Goal: Information Seeking & Learning: Check status

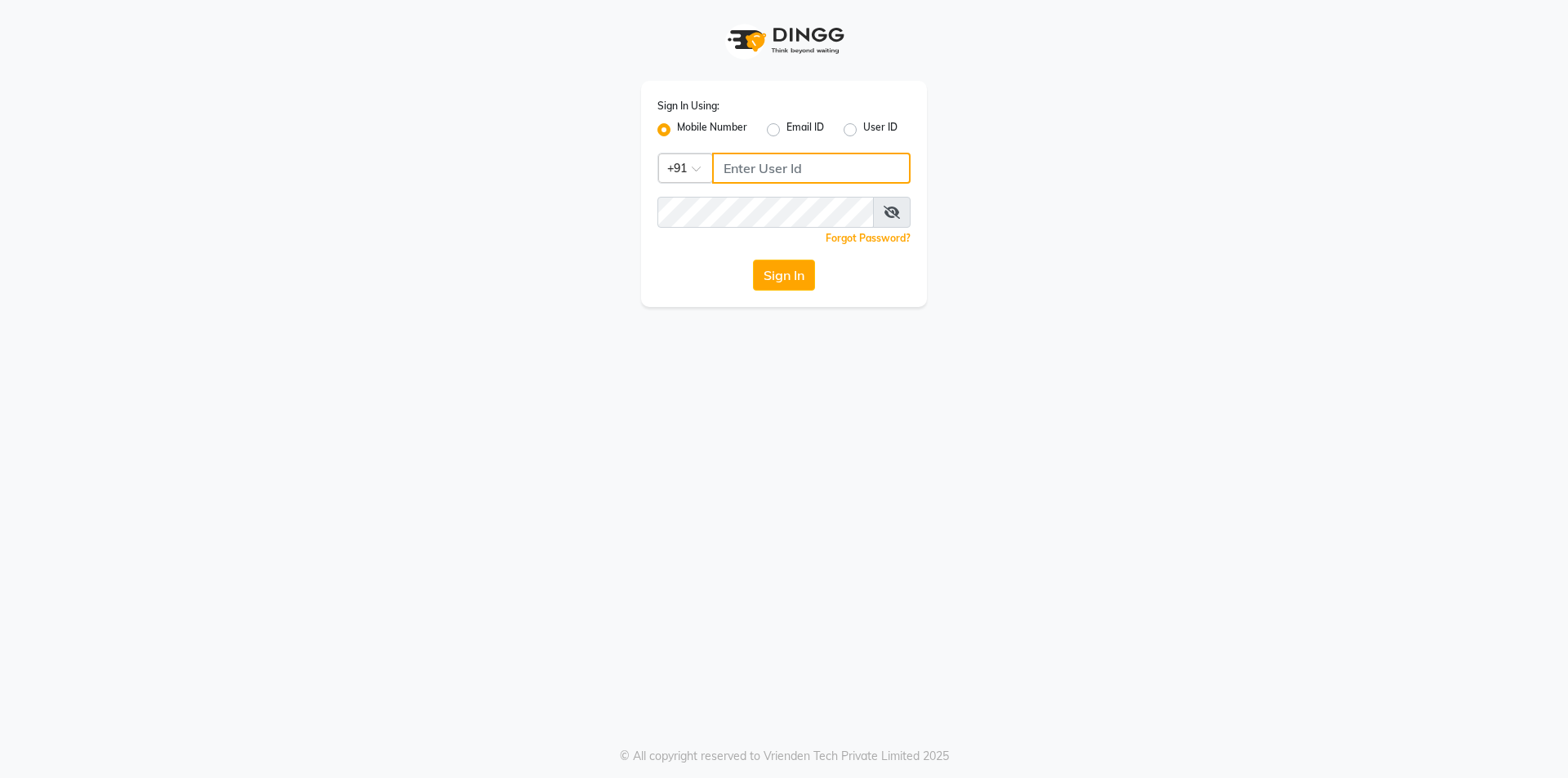
click at [740, 170] on input "Username" at bounding box center [811, 168] width 198 height 31
type input "8448946500"
click at [753, 259] on button "Sign In" at bounding box center [783, 275] width 62 height 31
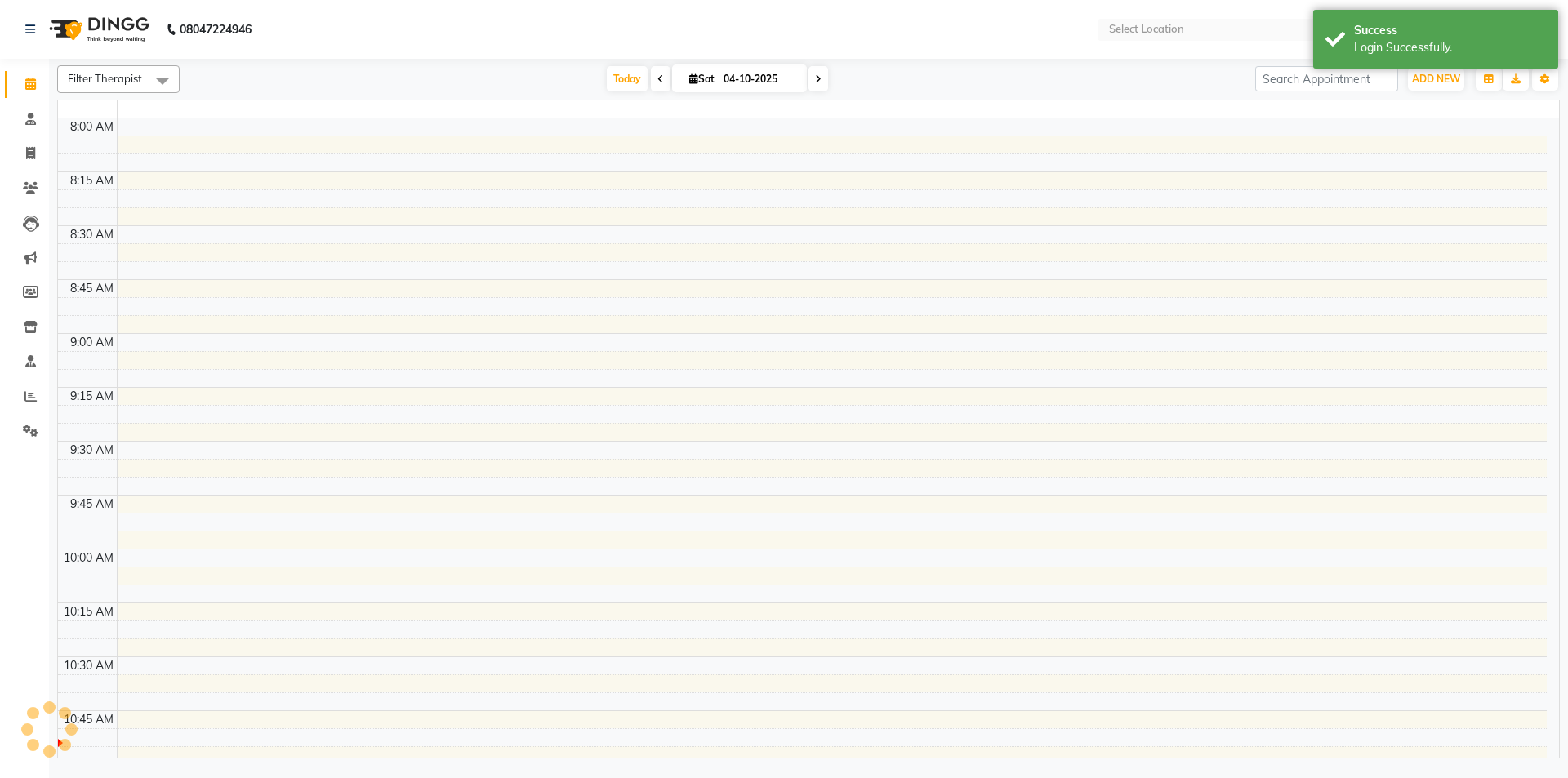
select select "en"
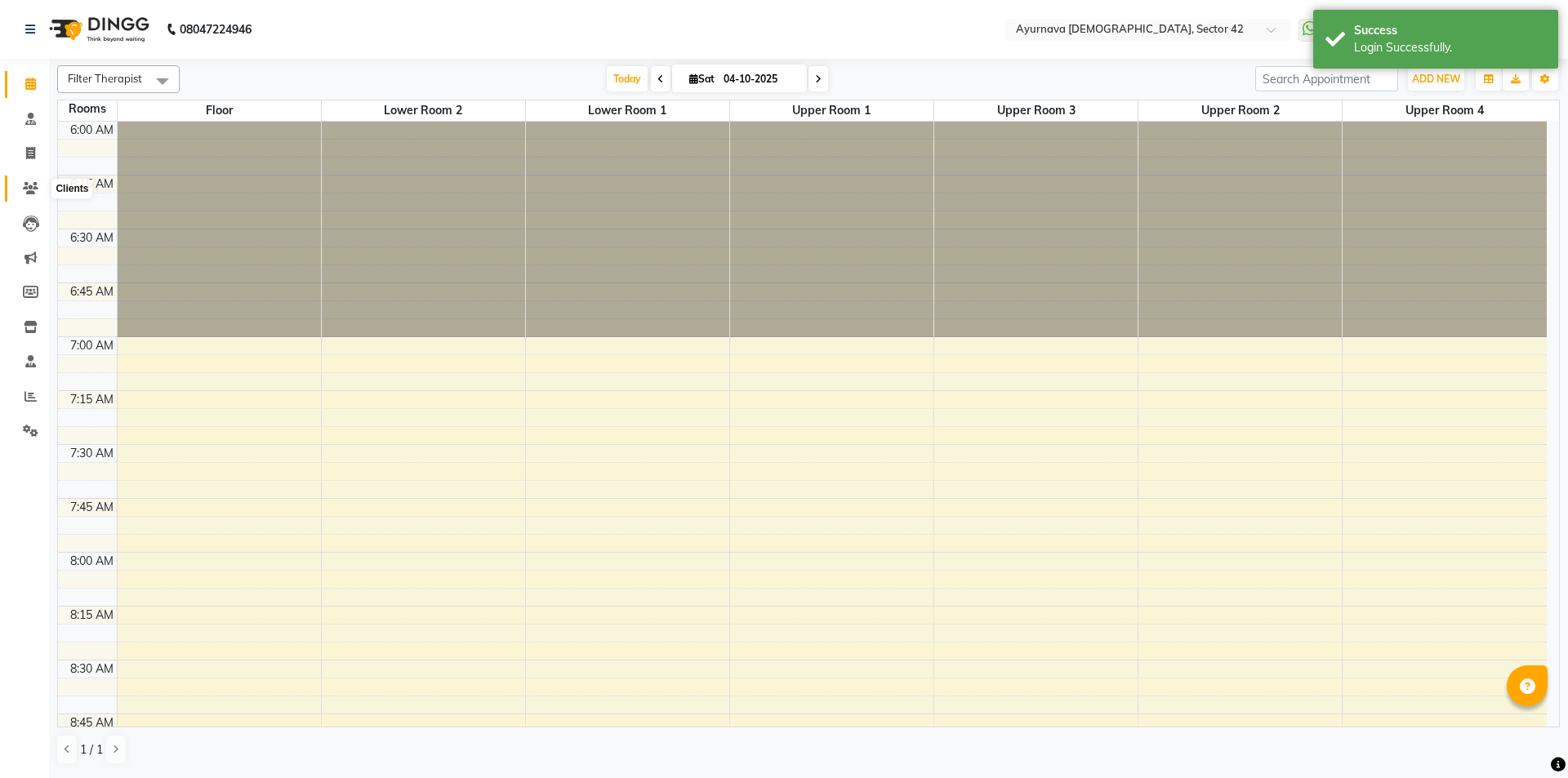
click at [27, 188] on icon at bounding box center [30, 188] width 16 height 12
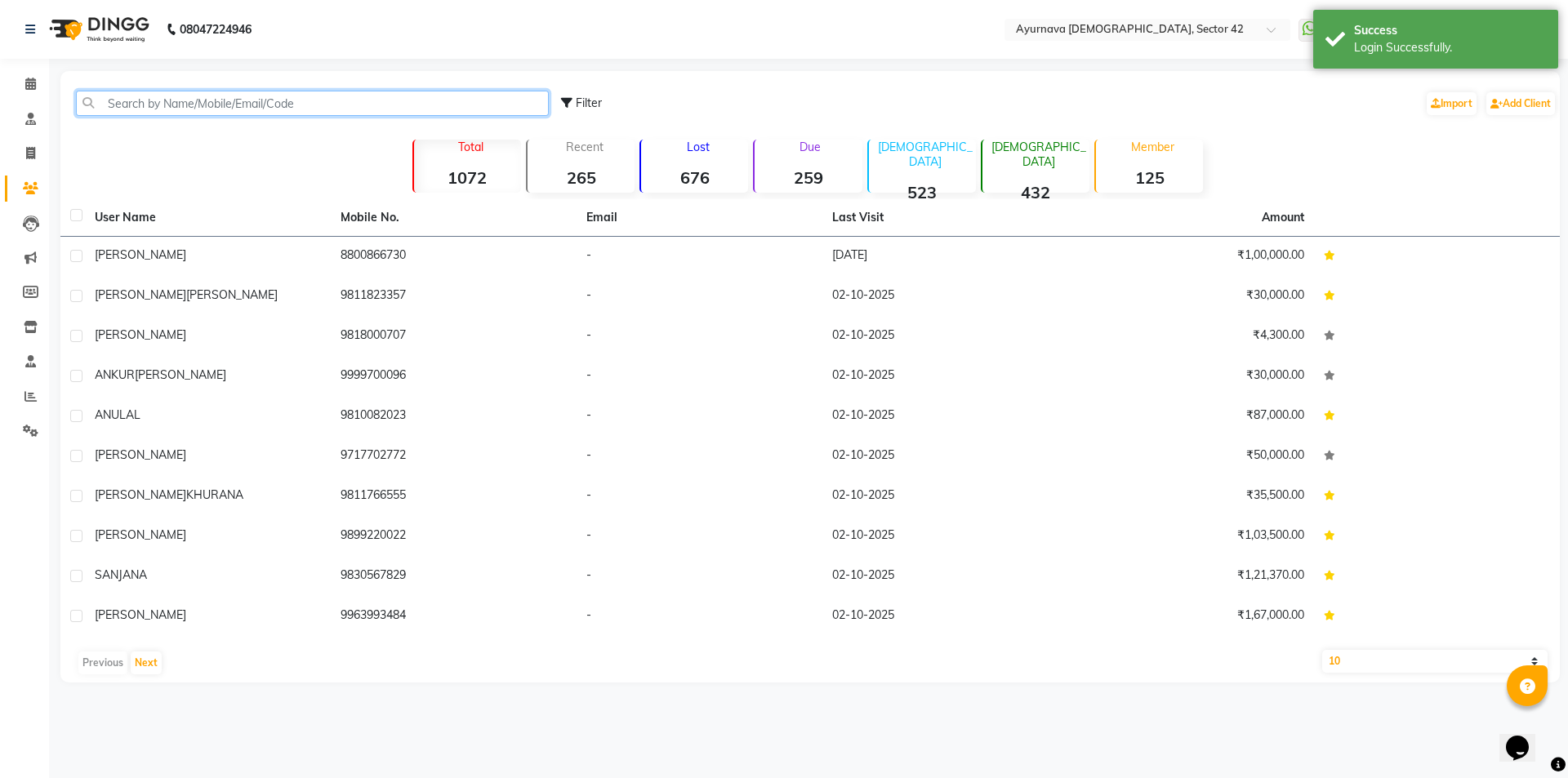
click at [291, 109] on input "text" at bounding box center [312, 103] width 473 height 26
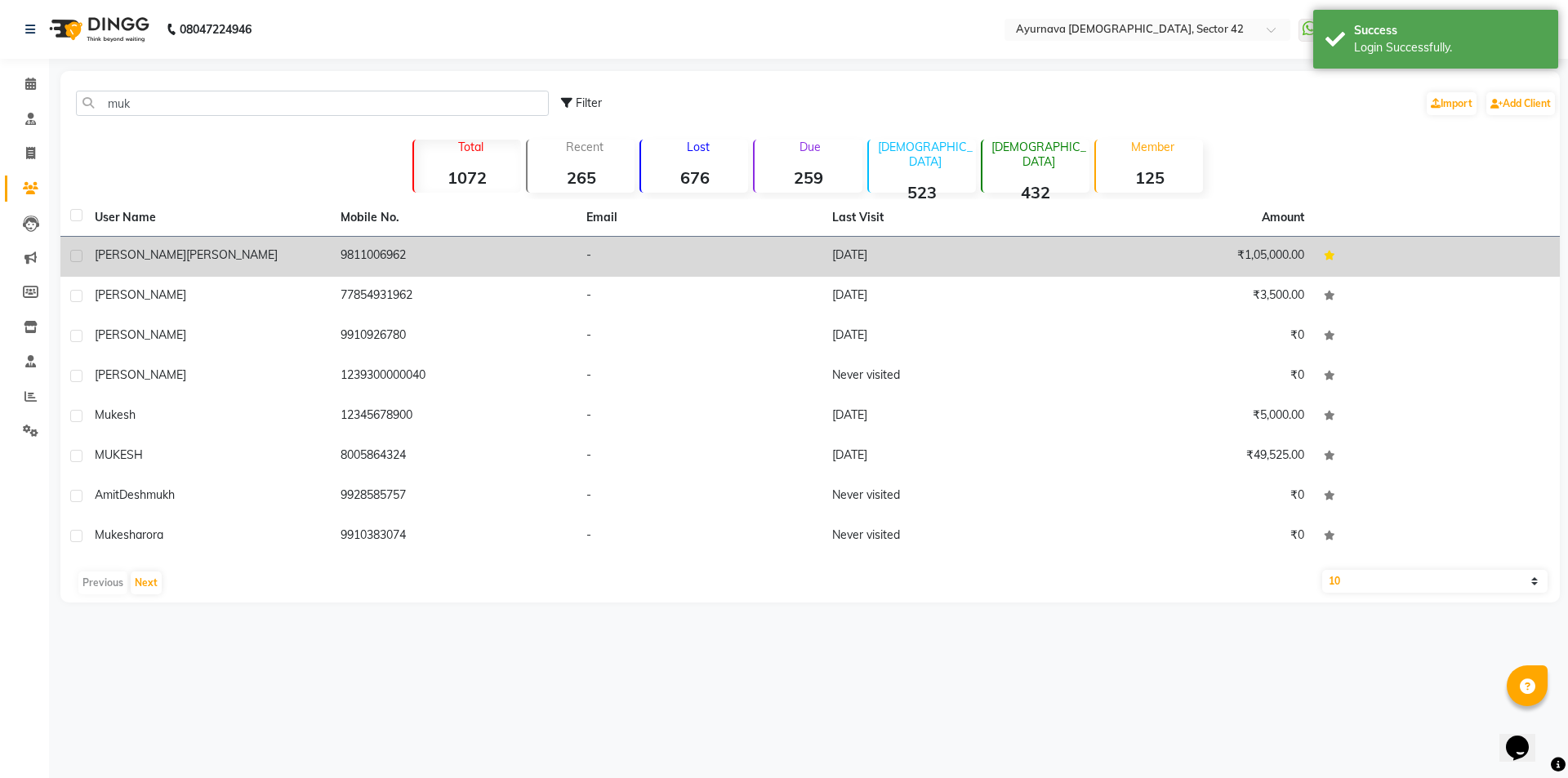
click at [290, 259] on div "[PERSON_NAME]" at bounding box center [208, 254] width 226 height 17
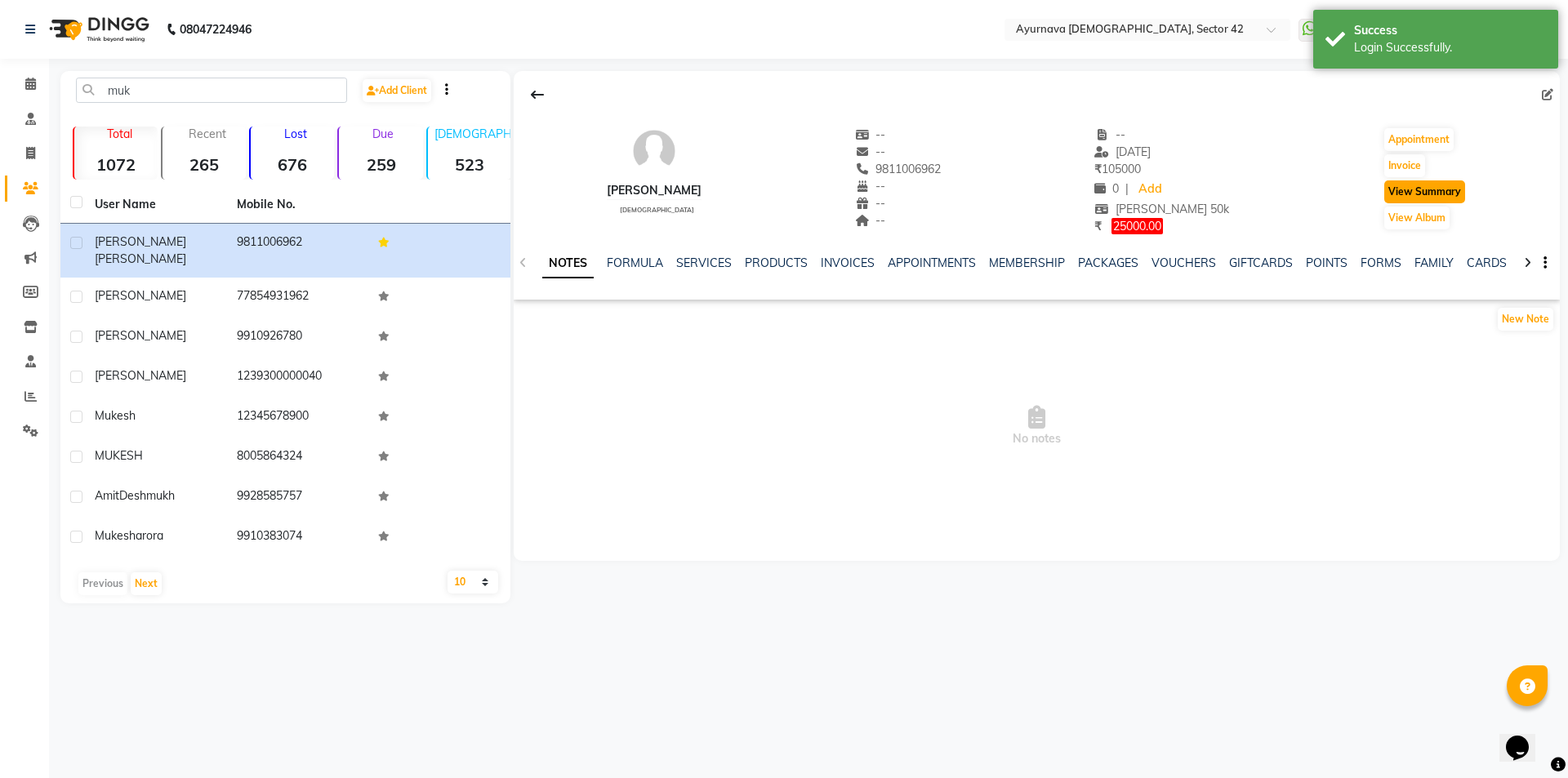
click at [1401, 193] on button "View Summary" at bounding box center [1425, 192] width 81 height 23
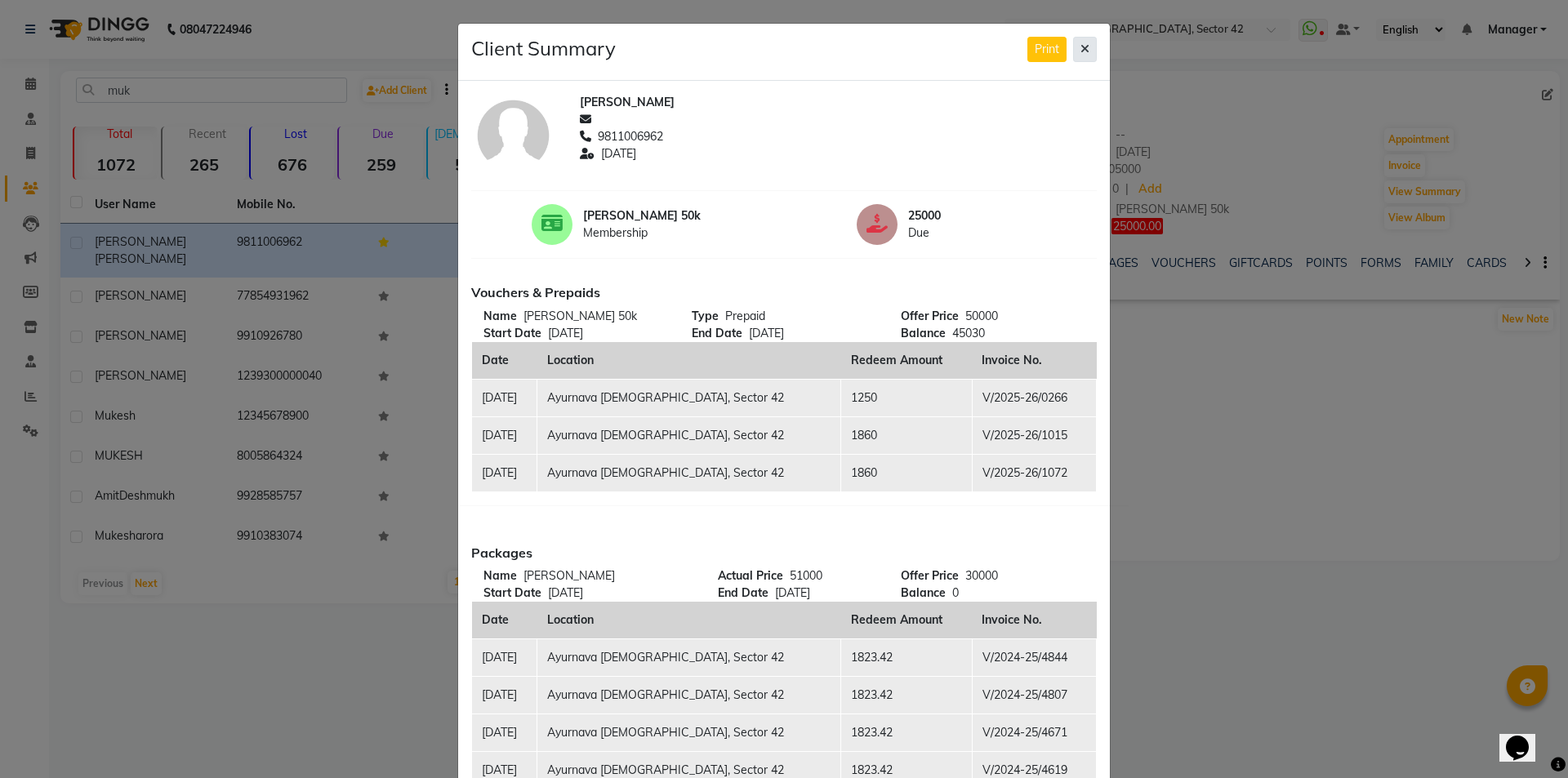
click at [1081, 44] on icon at bounding box center [1085, 49] width 9 height 12
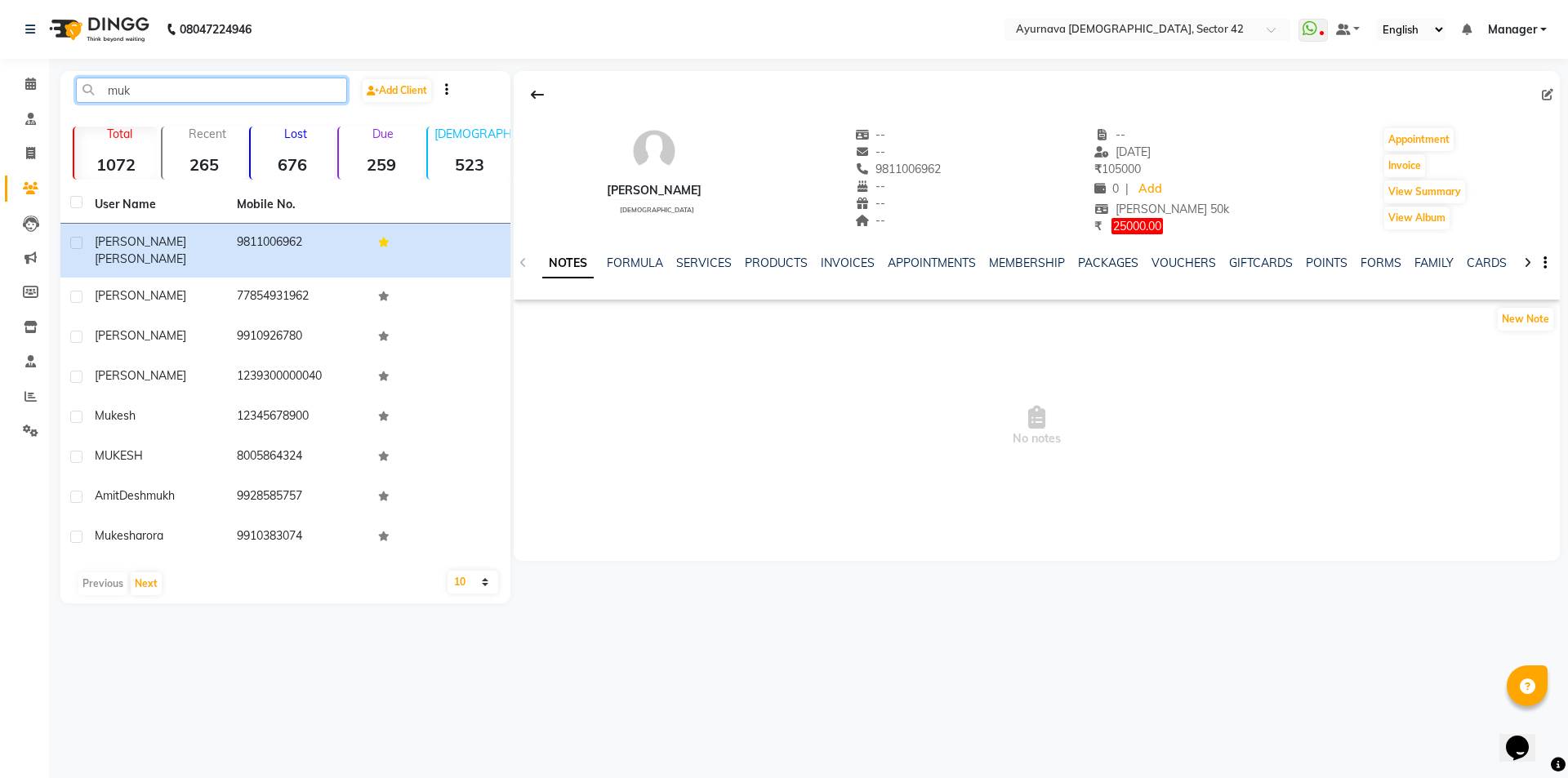
drag, startPoint x: 185, startPoint y: 91, endPoint x: 77, endPoint y: 111, distance: 109.8
click at [77, 111] on div "muk Add Client" at bounding box center [285, 96] width 444 height 39
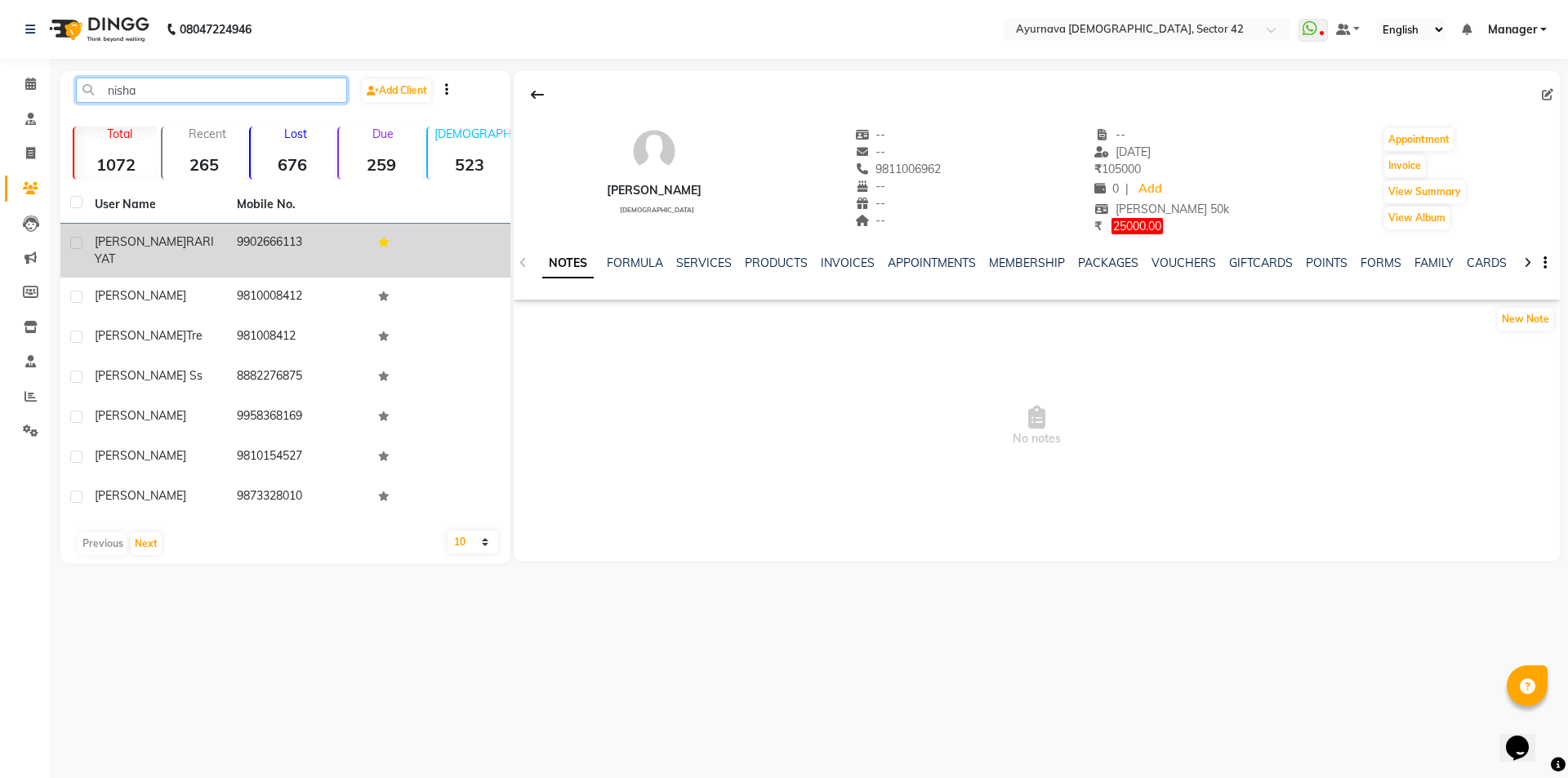
type input "nisha"
click at [177, 240] on span "RARIYAT" at bounding box center [154, 250] width 119 height 32
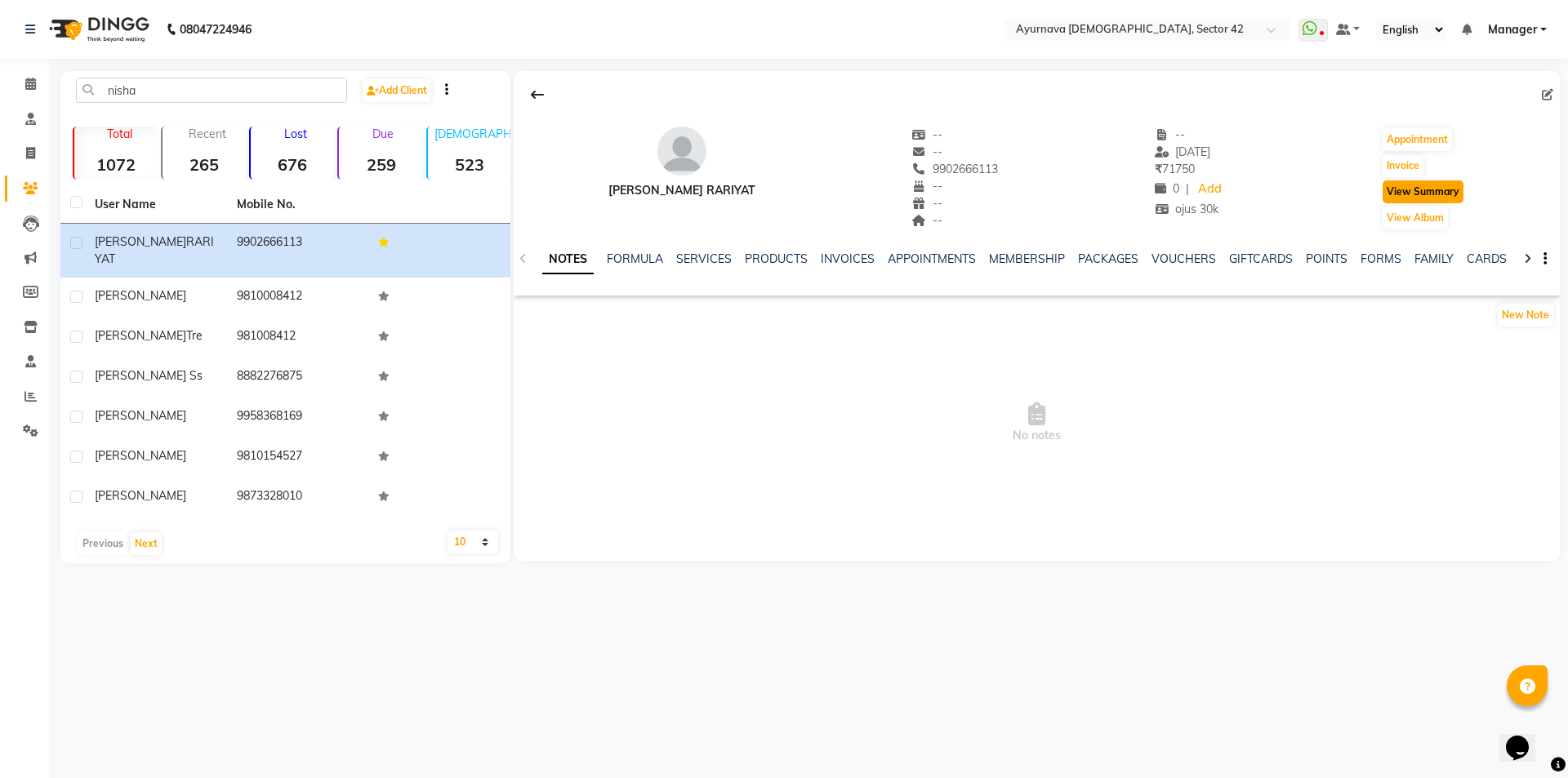
click at [1439, 191] on button "View Summary" at bounding box center [1423, 192] width 81 height 23
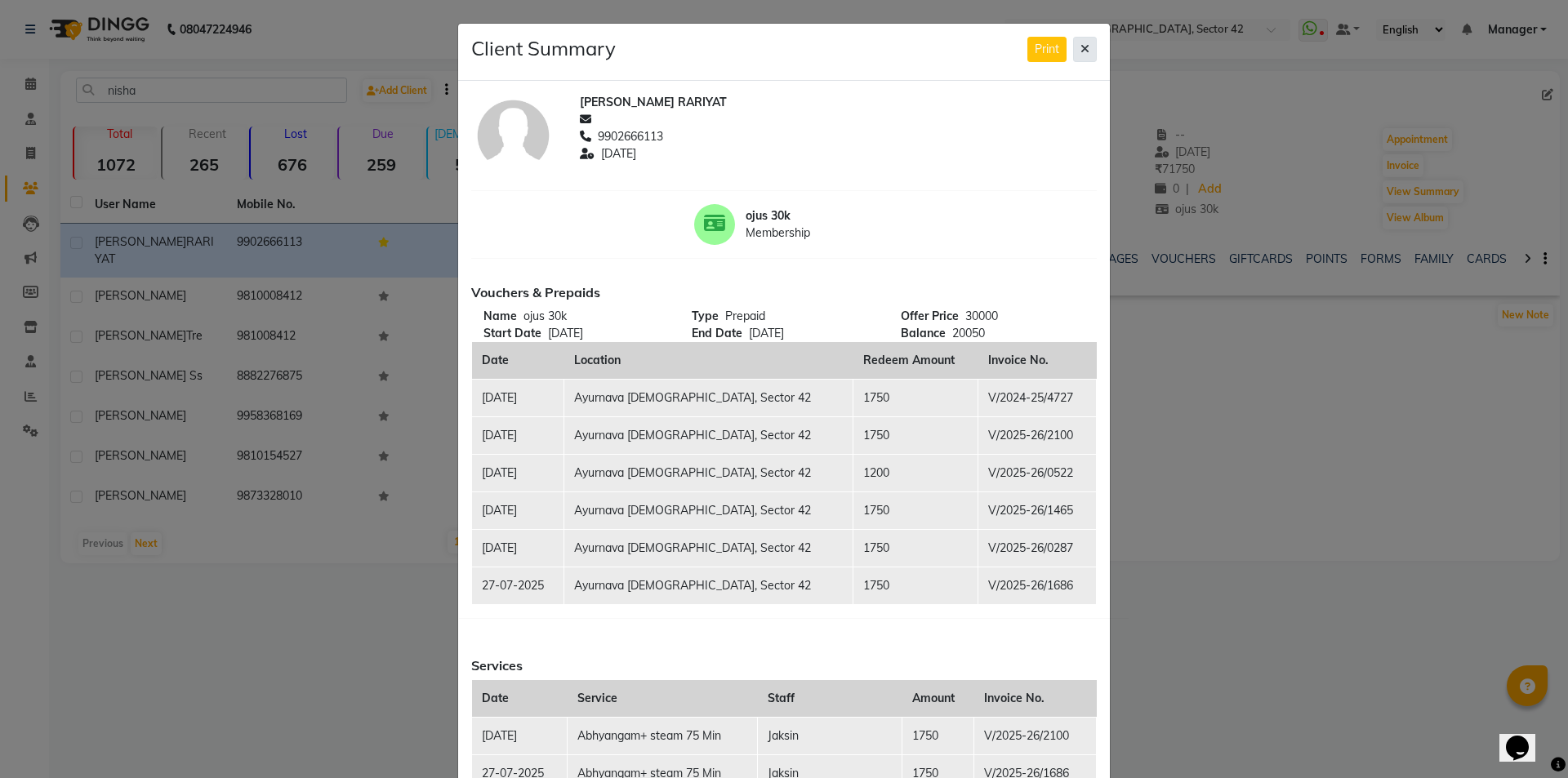
click at [1085, 49] on button at bounding box center [1085, 49] width 24 height 26
